Goal: Browse casually

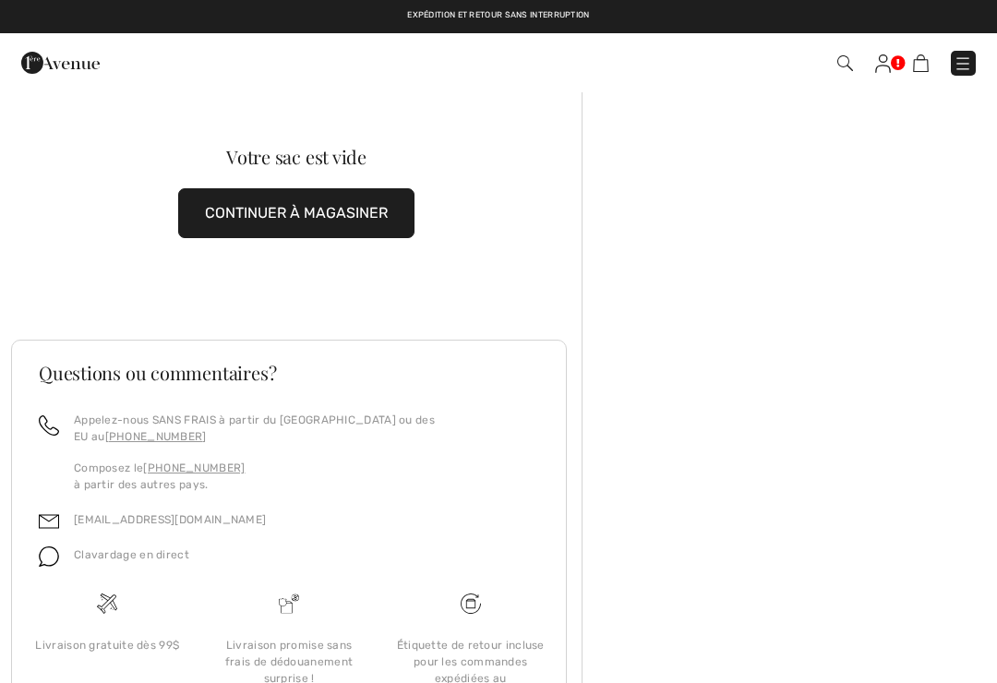
click at [971, 60] on img at bounding box center [963, 63] width 18 height 18
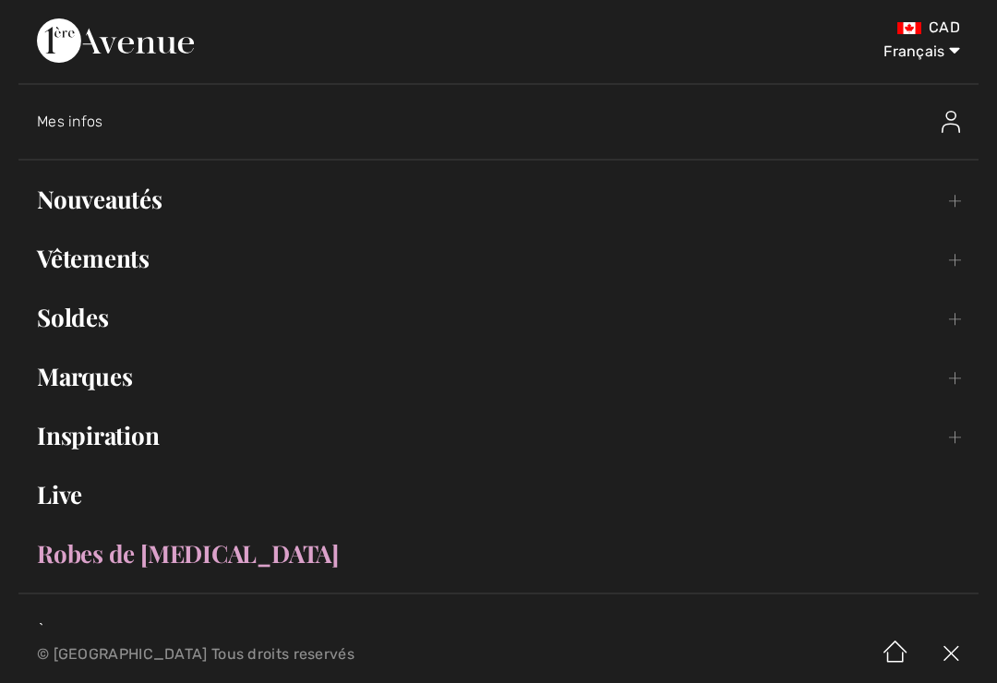
click at [52, 194] on link "Nouveautés Toggle submenu" at bounding box center [498, 199] width 960 height 41
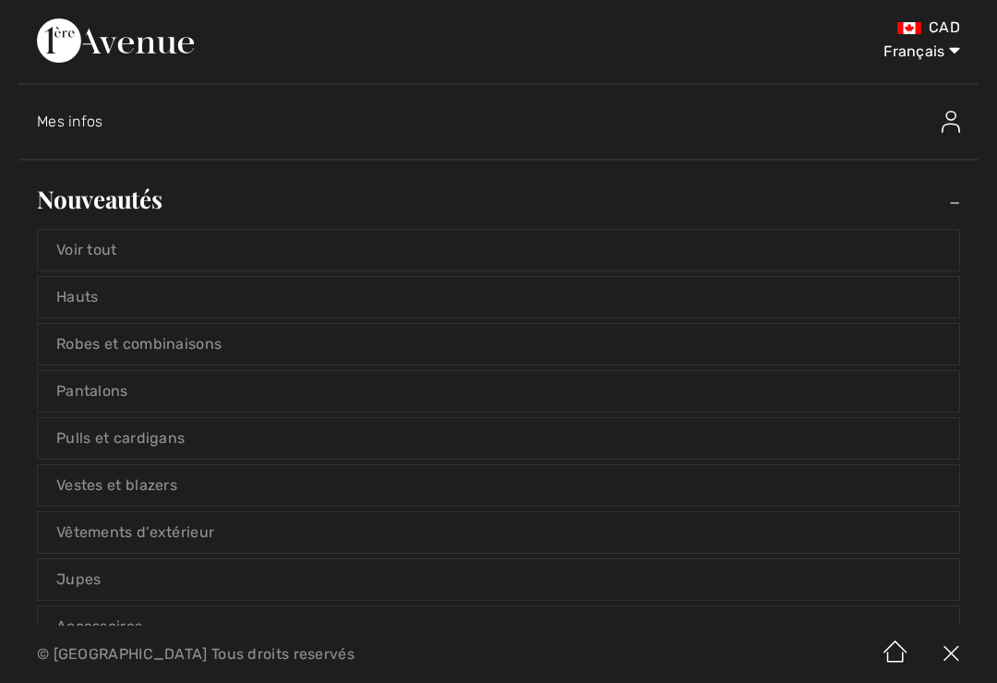
click at [68, 252] on link "Voir tout" at bounding box center [499, 250] width 922 height 41
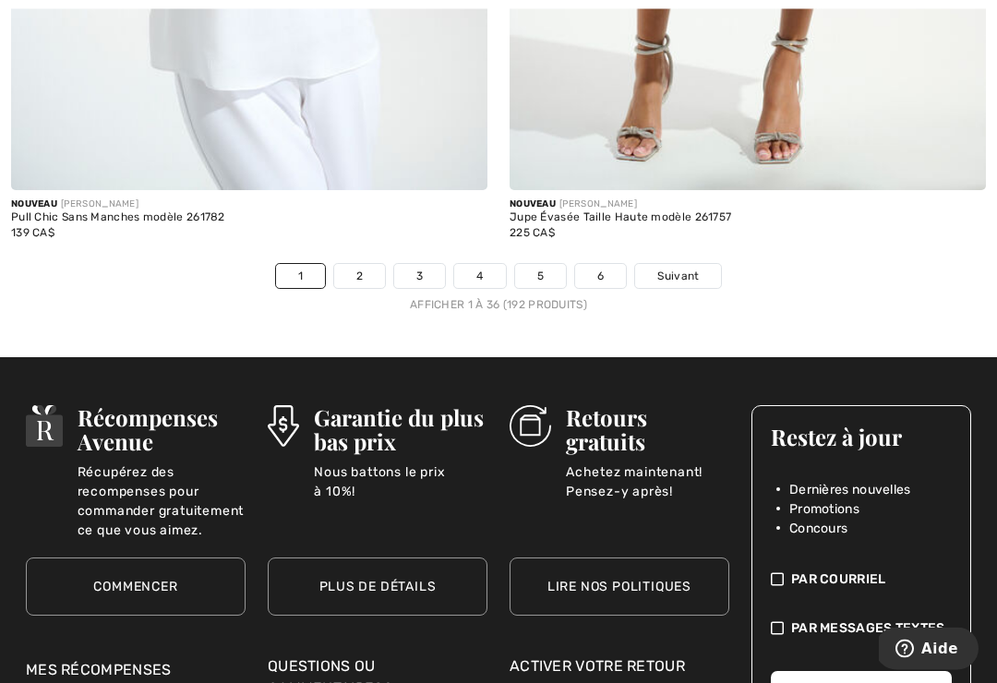
scroll to position [14839, 0]
click at [355, 264] on link "2" at bounding box center [359, 276] width 51 height 24
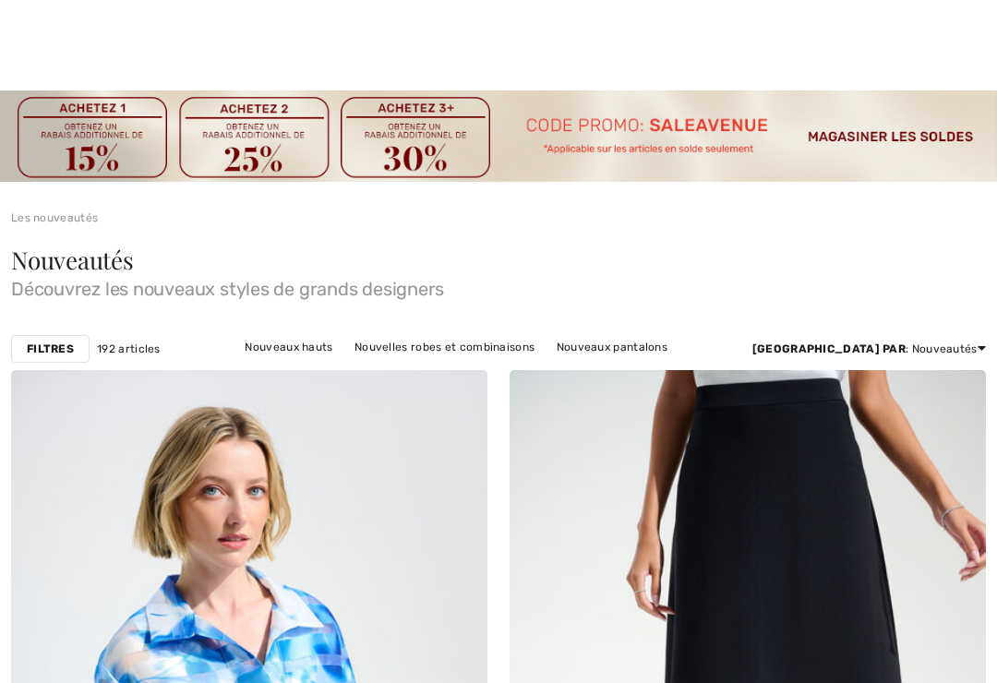
scroll to position [317, 0]
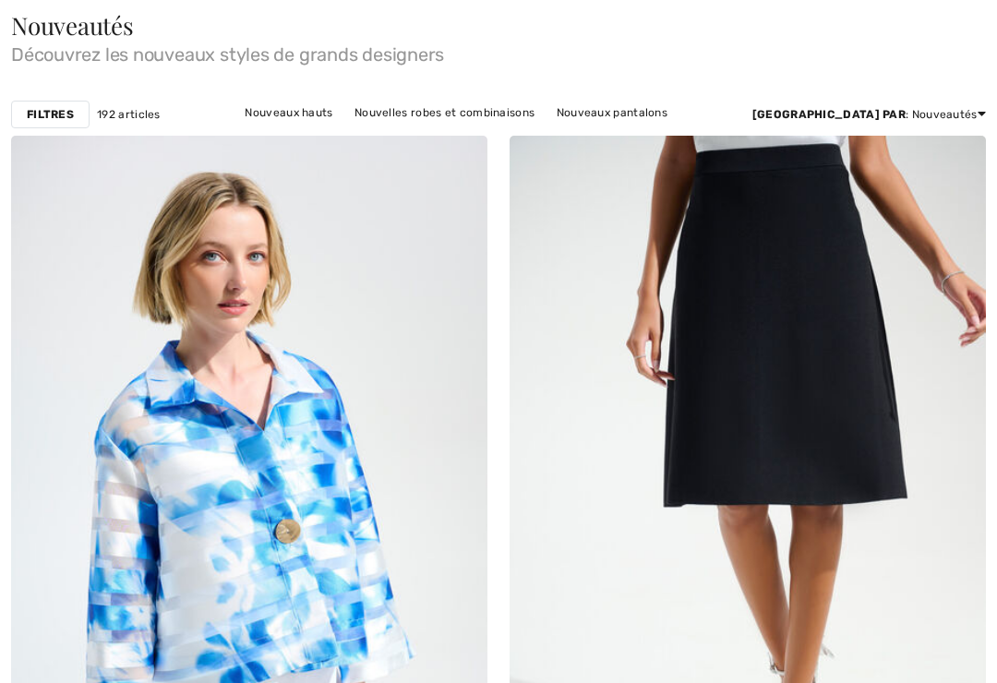
checkbox input "true"
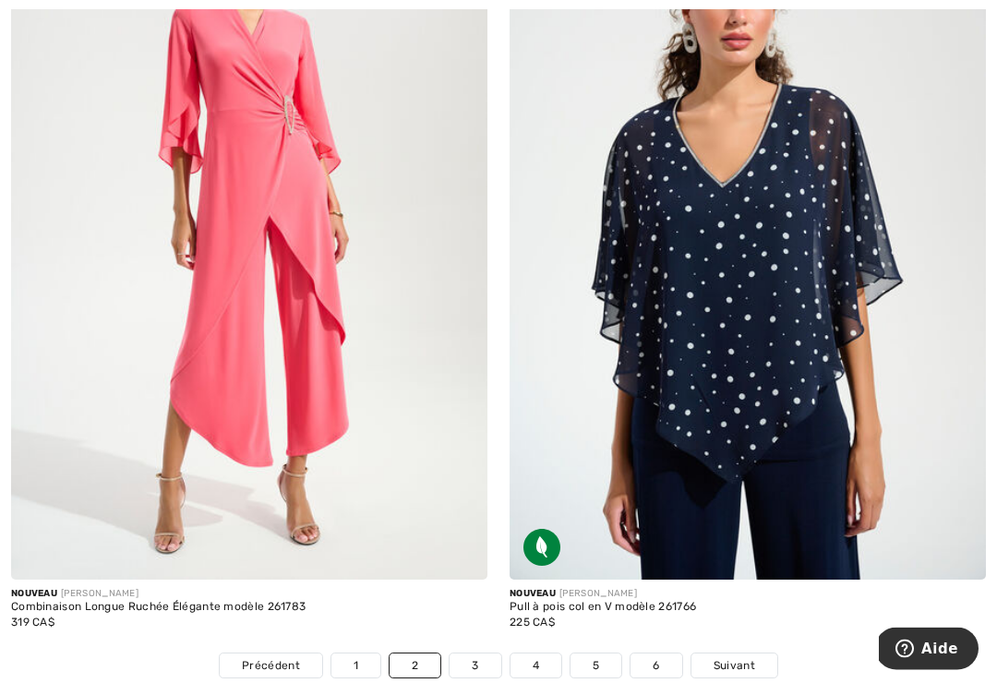
scroll to position [14691, 0]
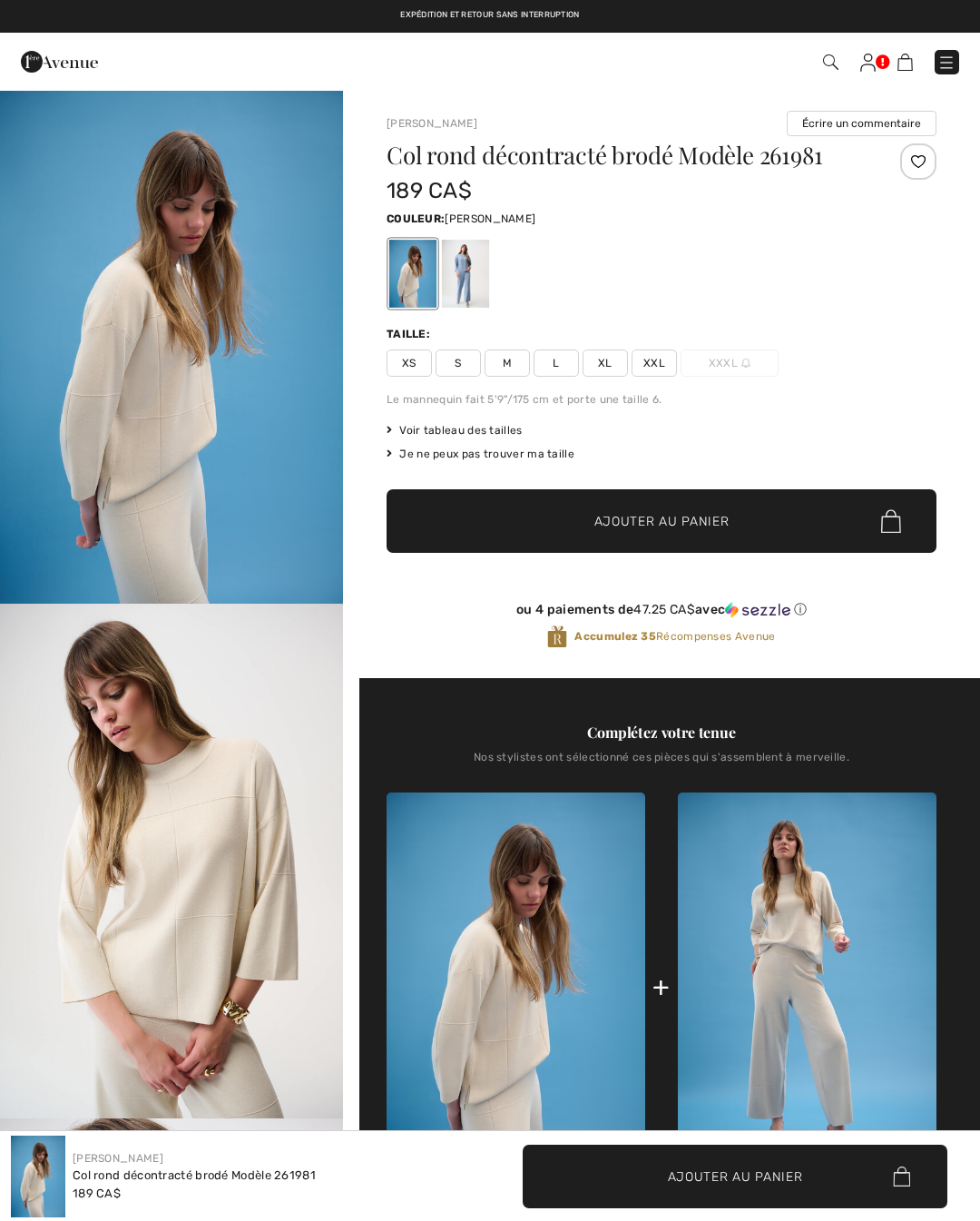
checkbox input "true"
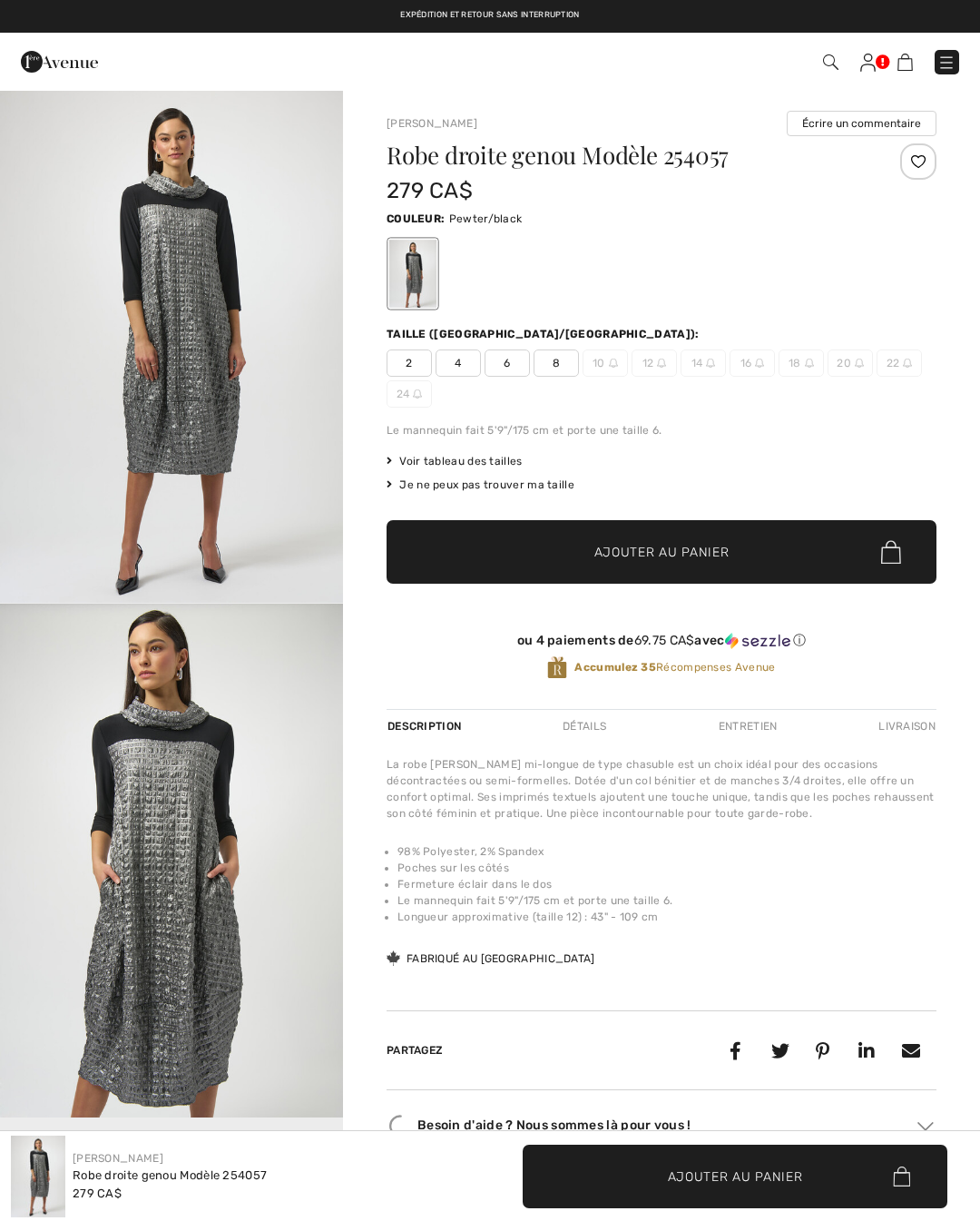
checkbox input "true"
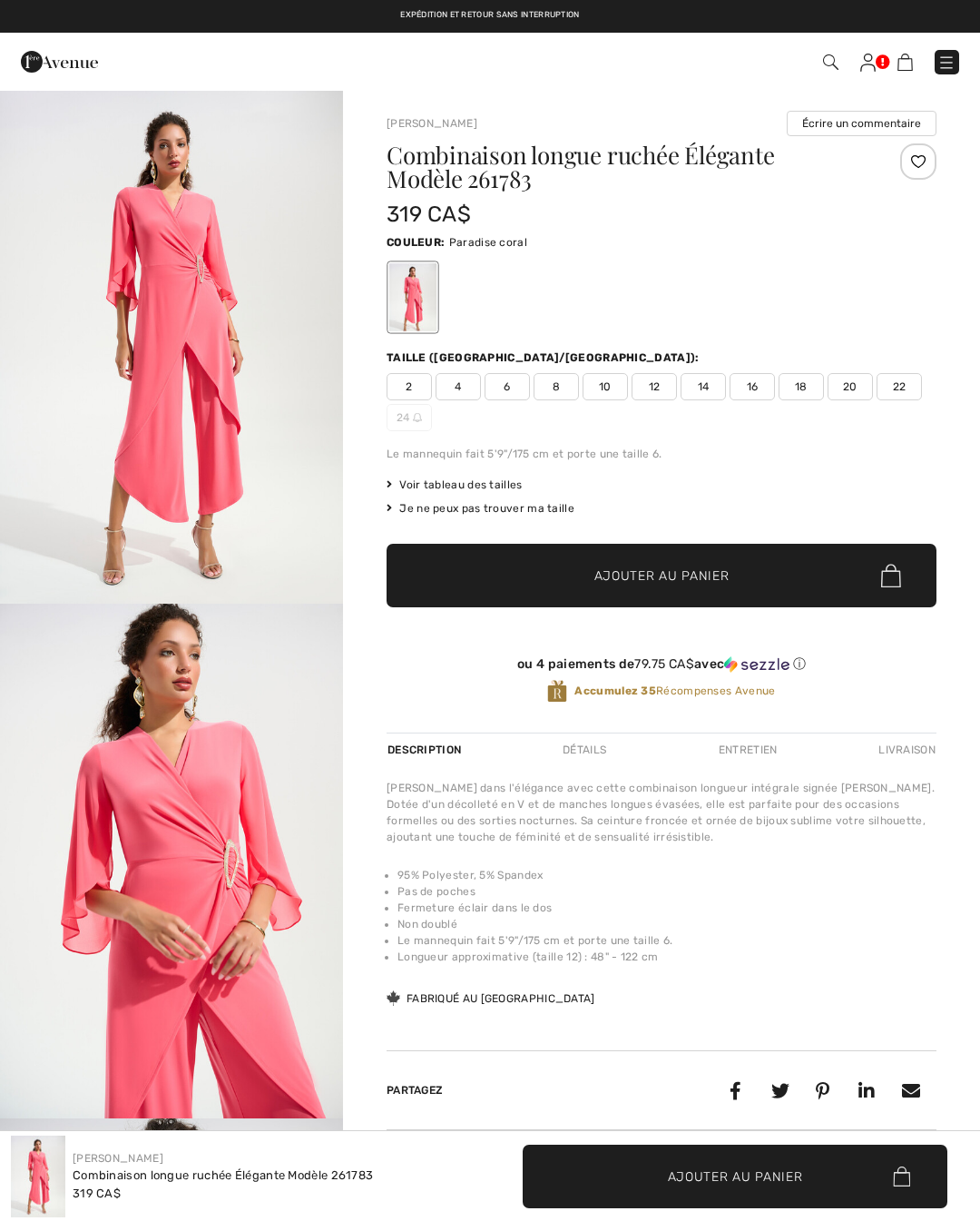
checkbox input "true"
